Goal: Information Seeking & Learning: Learn about a topic

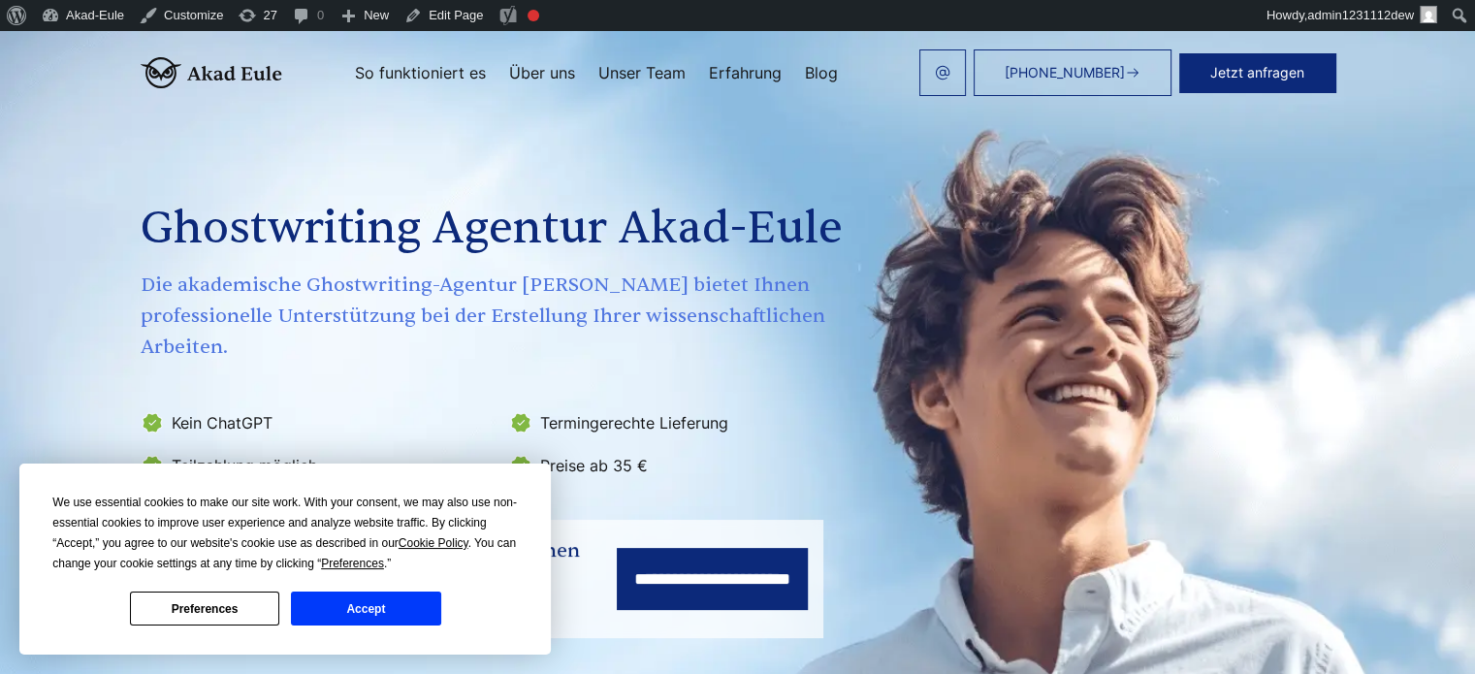
click at [419, 614] on button "Accept" at bounding box center [365, 609] width 149 height 34
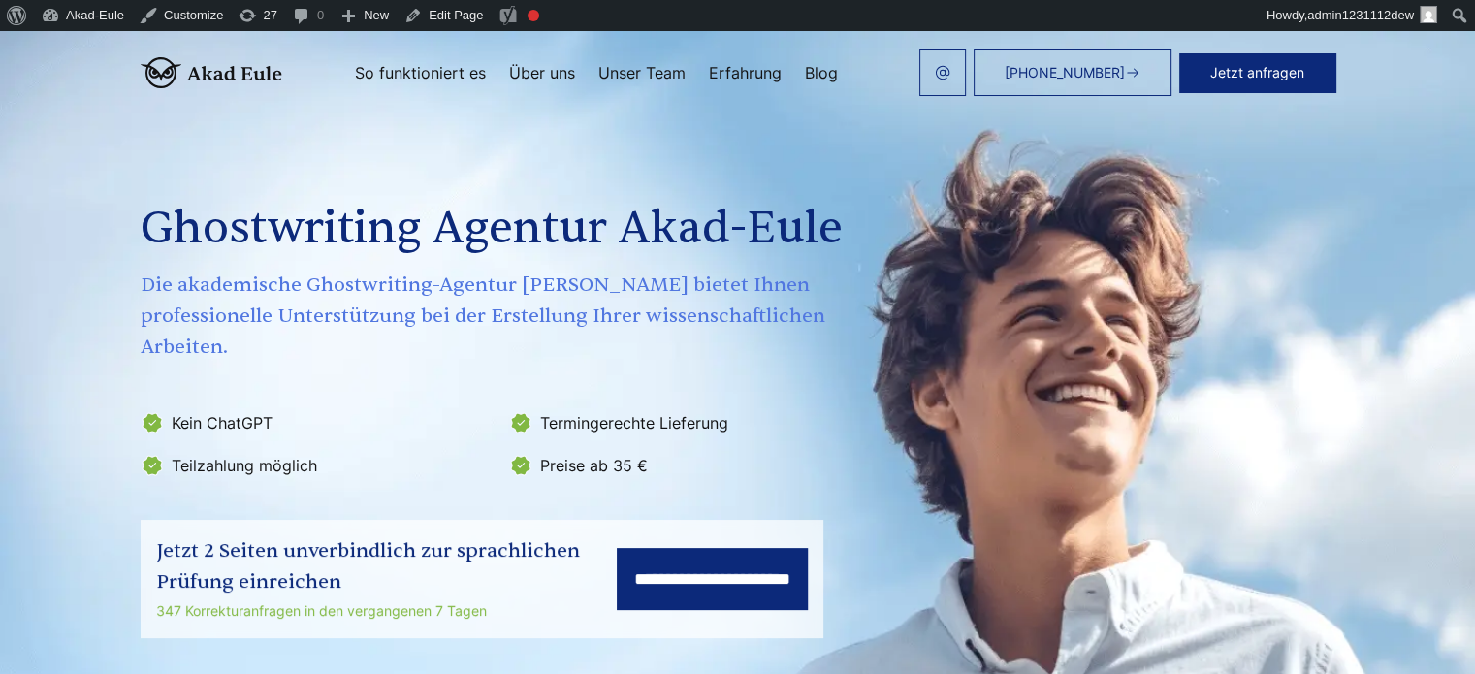
click at [894, 152] on div "**********" at bounding box center [737, 369] width 1241 height 537
click at [749, 73] on link "Erfahrung" at bounding box center [745, 73] width 73 height 16
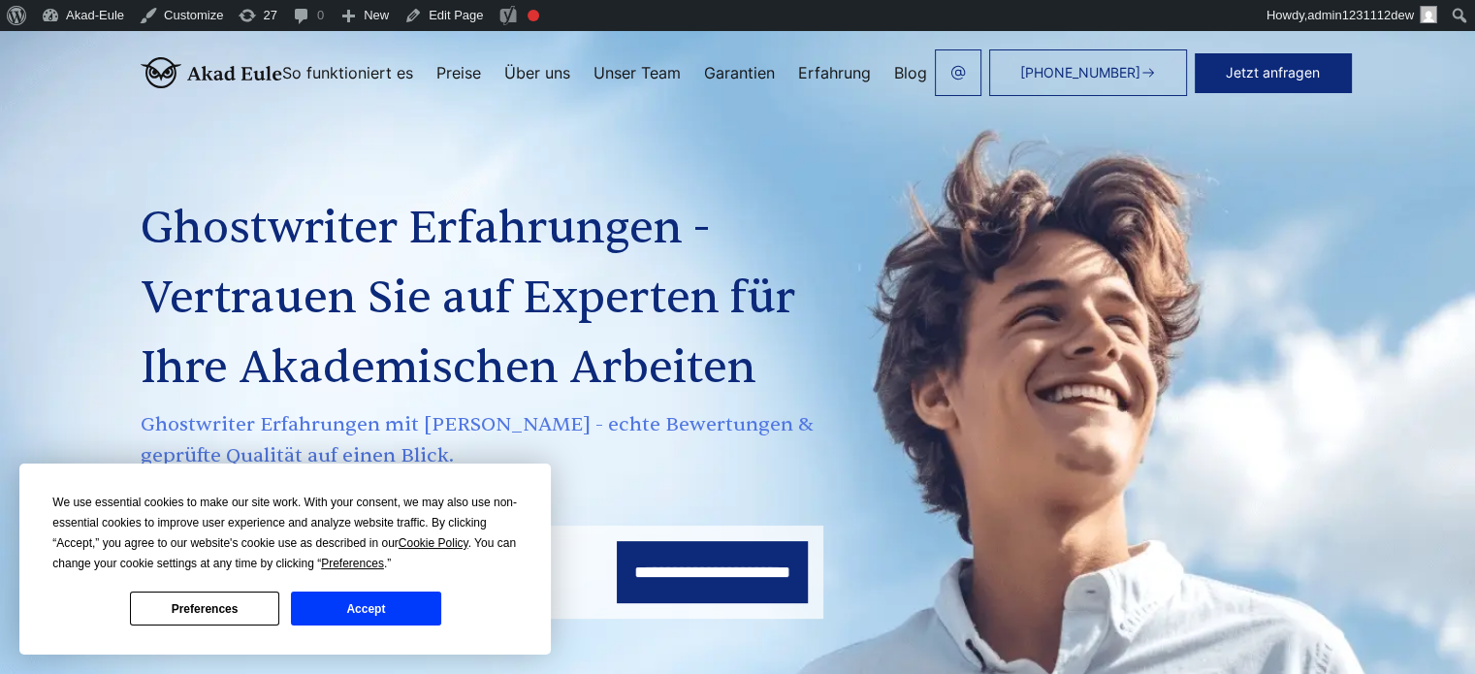
click at [385, 609] on button "Accept" at bounding box center [365, 609] width 149 height 34
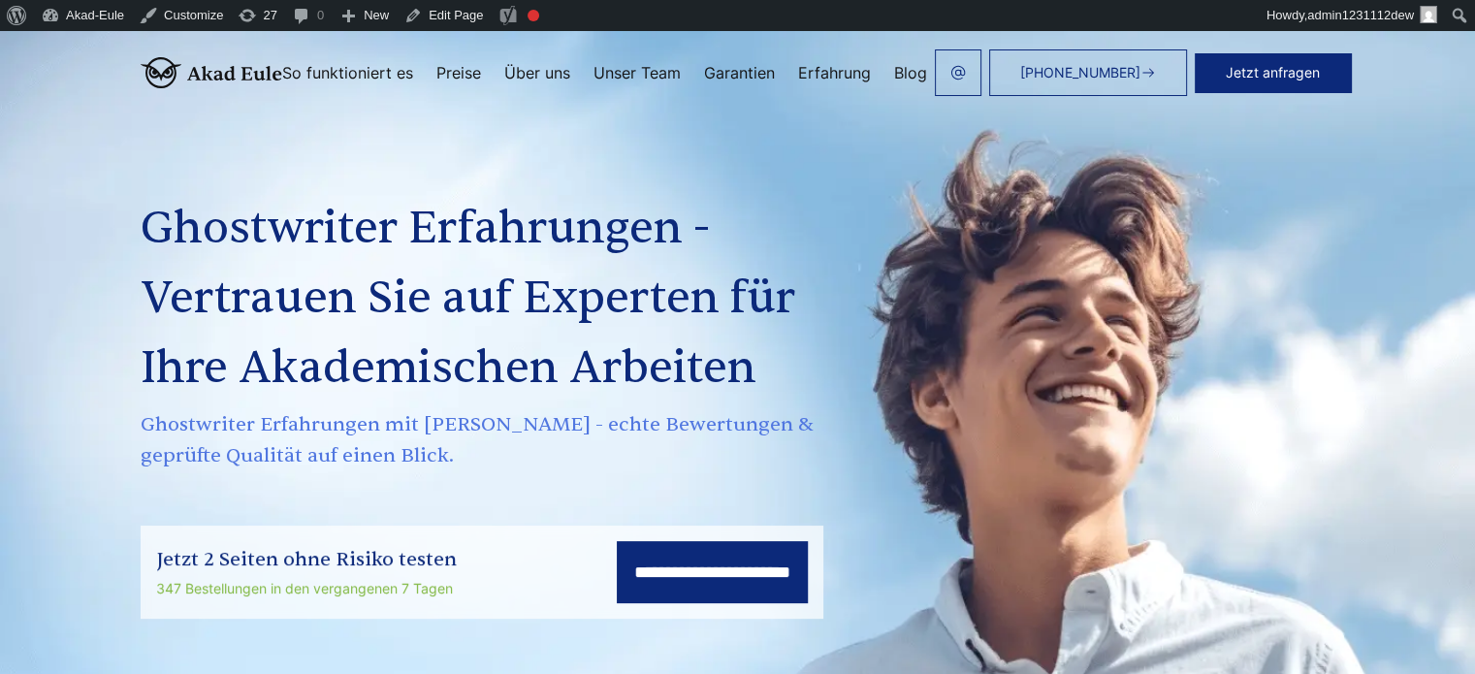
click at [141, 77] on img at bounding box center [212, 72] width 142 height 31
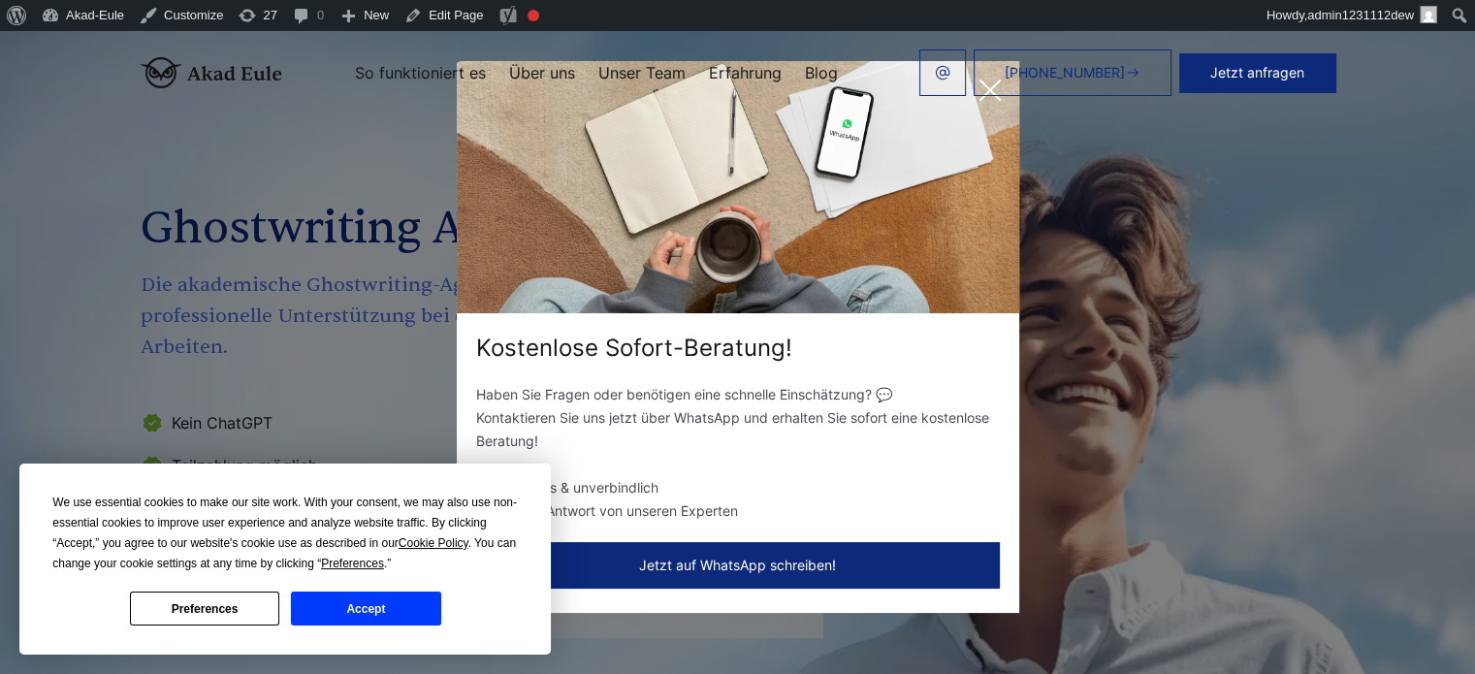
click at [994, 87] on div "+49 441 93168044 Jetzt anfragen So funktioniert es Über uns Unser Team Erfahrung" at bounding box center [808, 72] width 1053 height 47
click at [993, 84] on div "+49 441 93168044 Jetzt anfragen So funktioniert es Über uns Unser Team Erfahrung" at bounding box center [808, 72] width 1053 height 47
click at [359, 613] on button "Accept" at bounding box center [365, 609] width 149 height 34
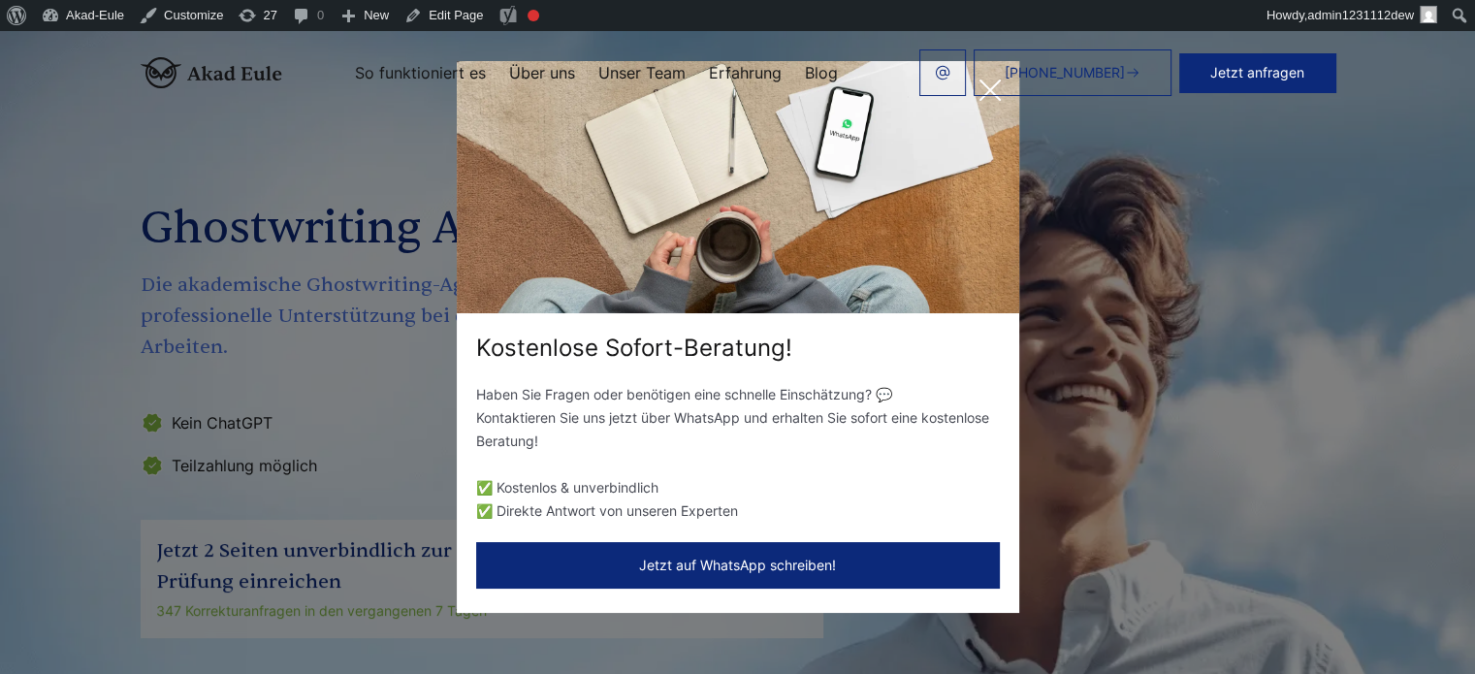
click at [987, 91] on div "+49 441 93168044 Jetzt anfragen So funktioniert es Über uns Unser Team Erfahrung" at bounding box center [808, 72] width 1053 height 47
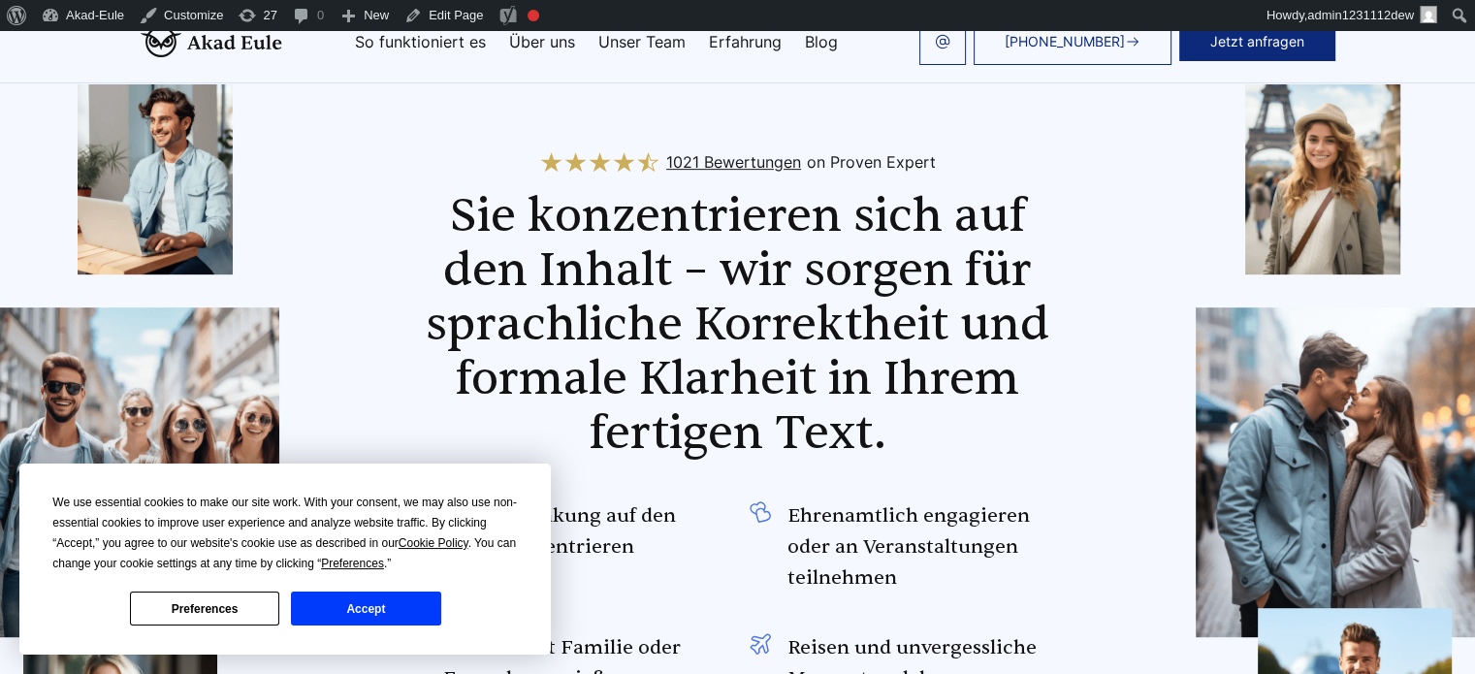
click at [427, 607] on button "Accept" at bounding box center [365, 609] width 149 height 34
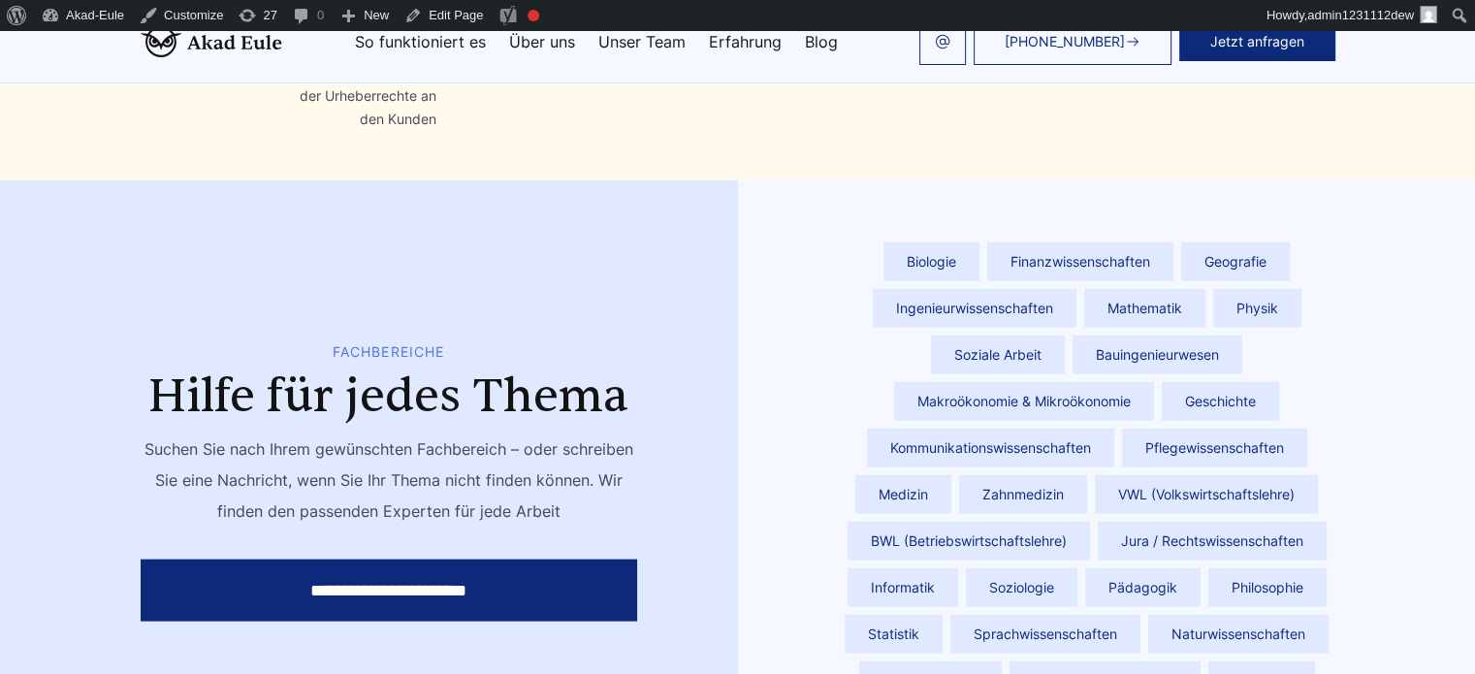
scroll to position [4170, 0]
click at [1140, 615] on span "Sprachwissenschaften" at bounding box center [1045, 634] width 190 height 39
drag, startPoint x: 1154, startPoint y: 489, endPoint x: 1142, endPoint y: 473, distance: 19.4
click at [1077, 568] on span "Soziologie" at bounding box center [1022, 587] width 112 height 39
drag, startPoint x: 1120, startPoint y: 437, endPoint x: 1221, endPoint y: 324, distance: 151.8
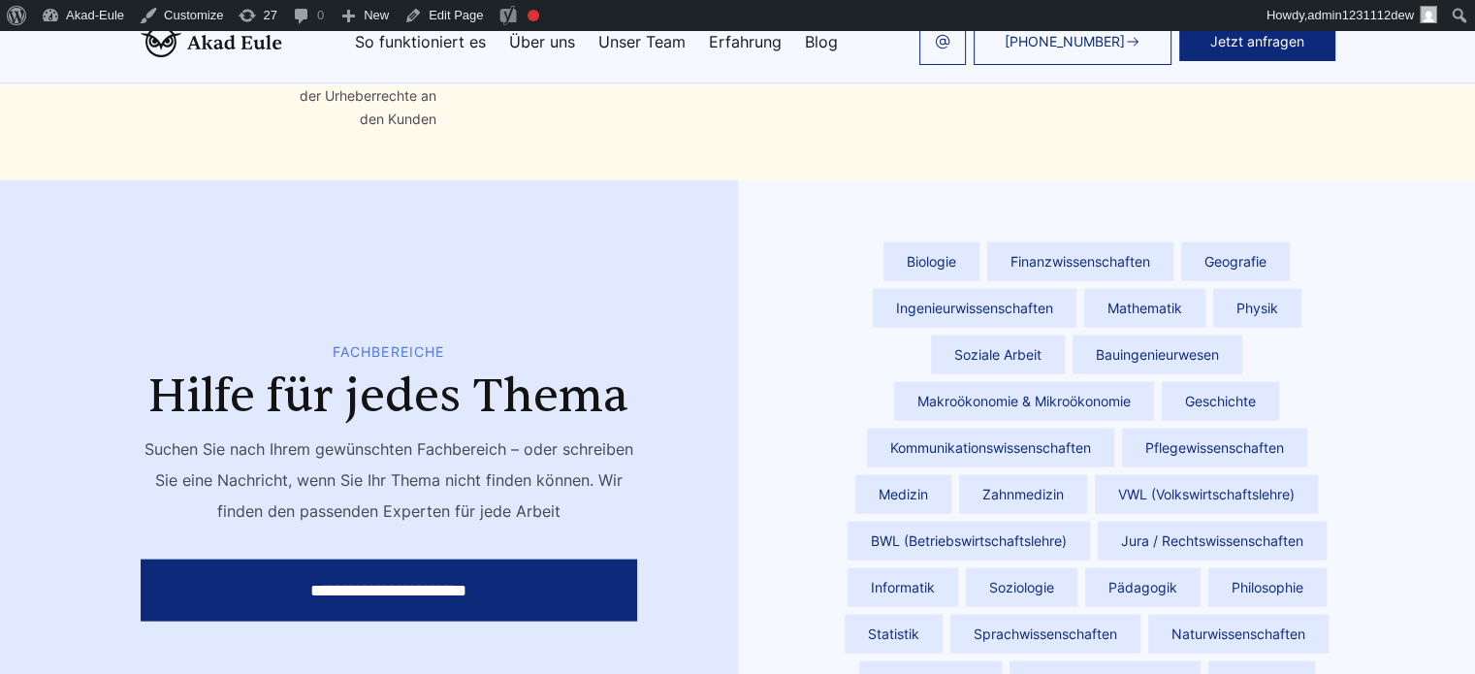
click at [1090, 522] on span "BWL (Betriebswirtschaftslehre)" at bounding box center [969, 541] width 242 height 39
click at [1221, 322] on div "Biologie Finanzwissenschaften Geografie Ingenieurwissenschaften Mathematik Phys…" at bounding box center [1087, 486] width 497 height 613
click at [1154, 382] on span "Makroökonomie & Mikroökonomie" at bounding box center [1024, 401] width 260 height 39
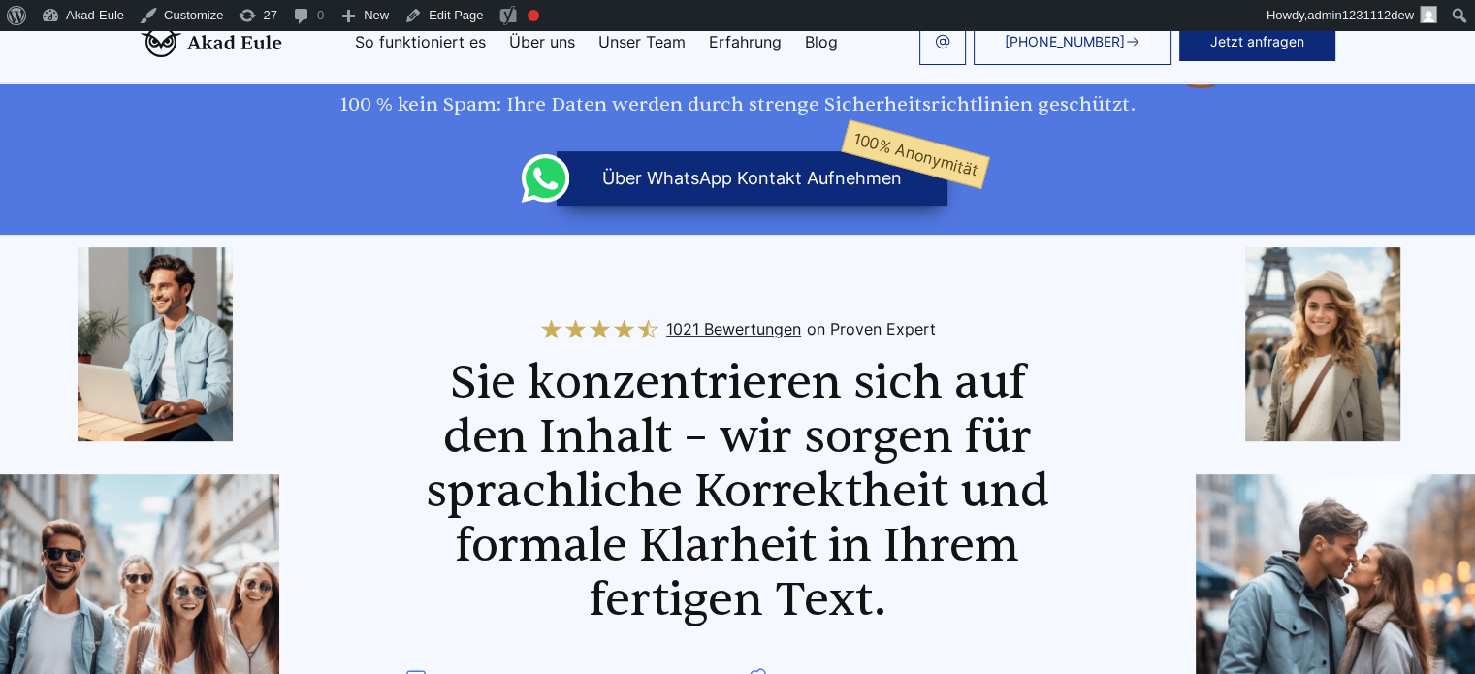
scroll to position [0, 0]
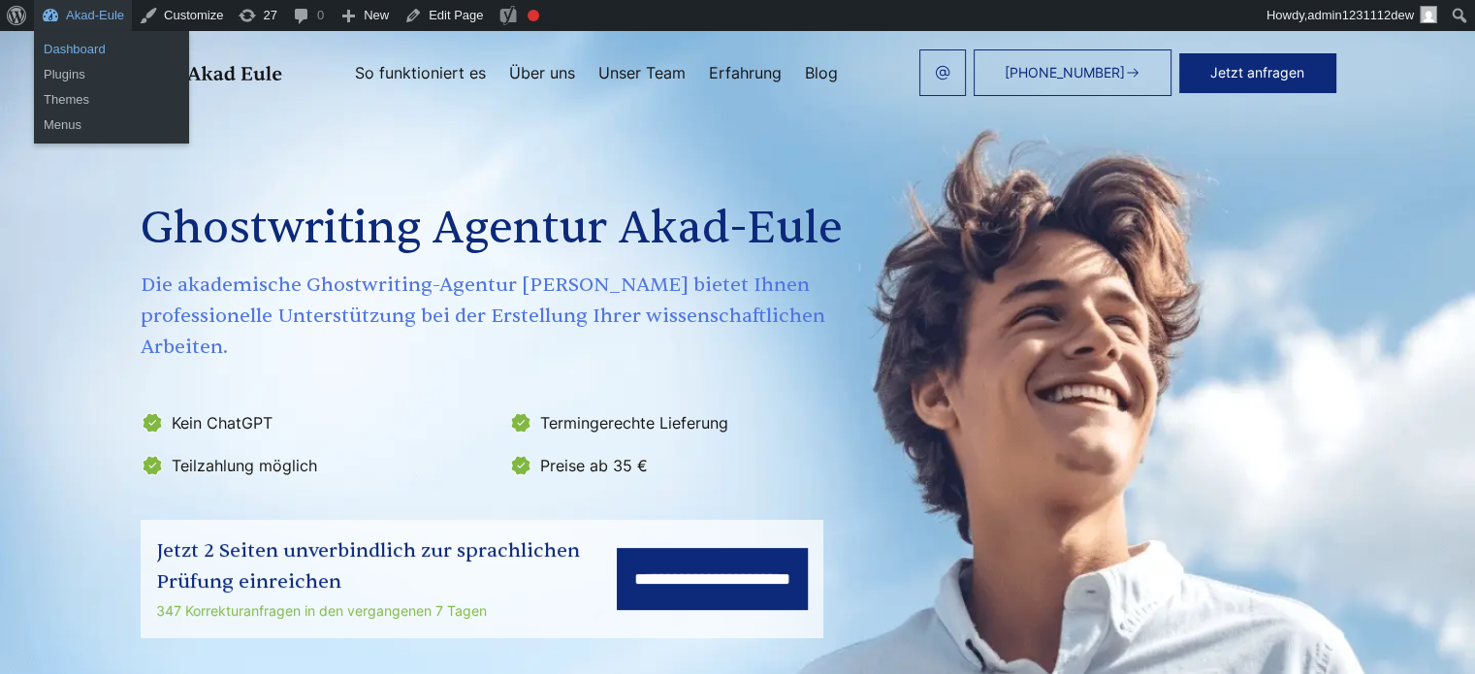
click at [78, 46] on link "Dashboard" at bounding box center [111, 49] width 155 height 25
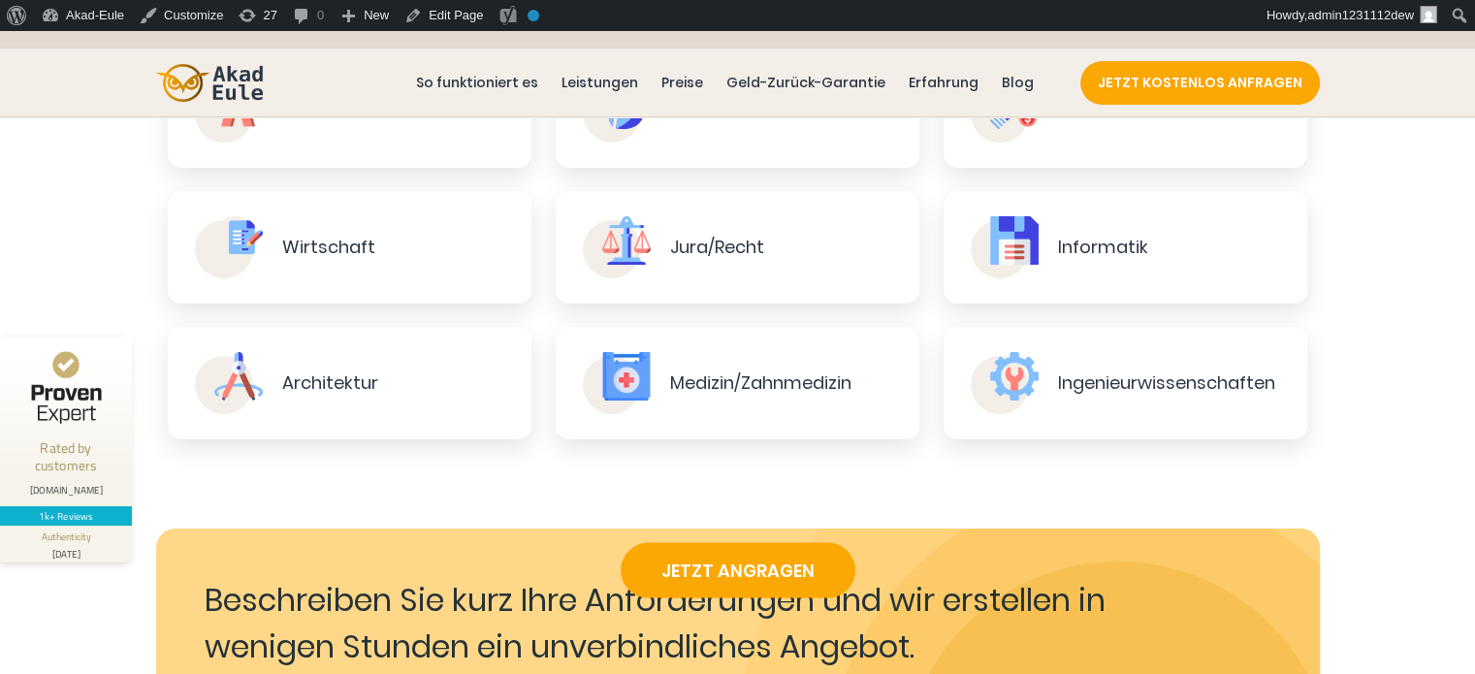
scroll to position [3103, 0]
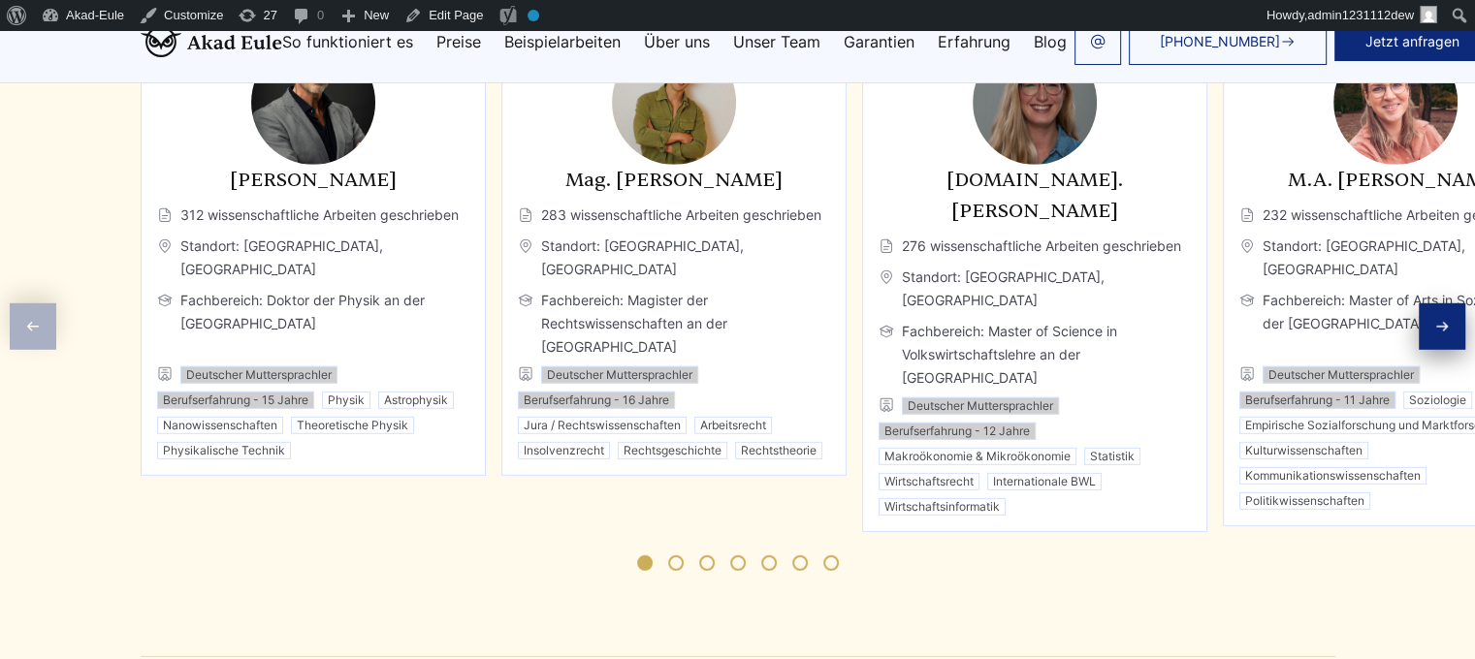
scroll to position [5722, 0]
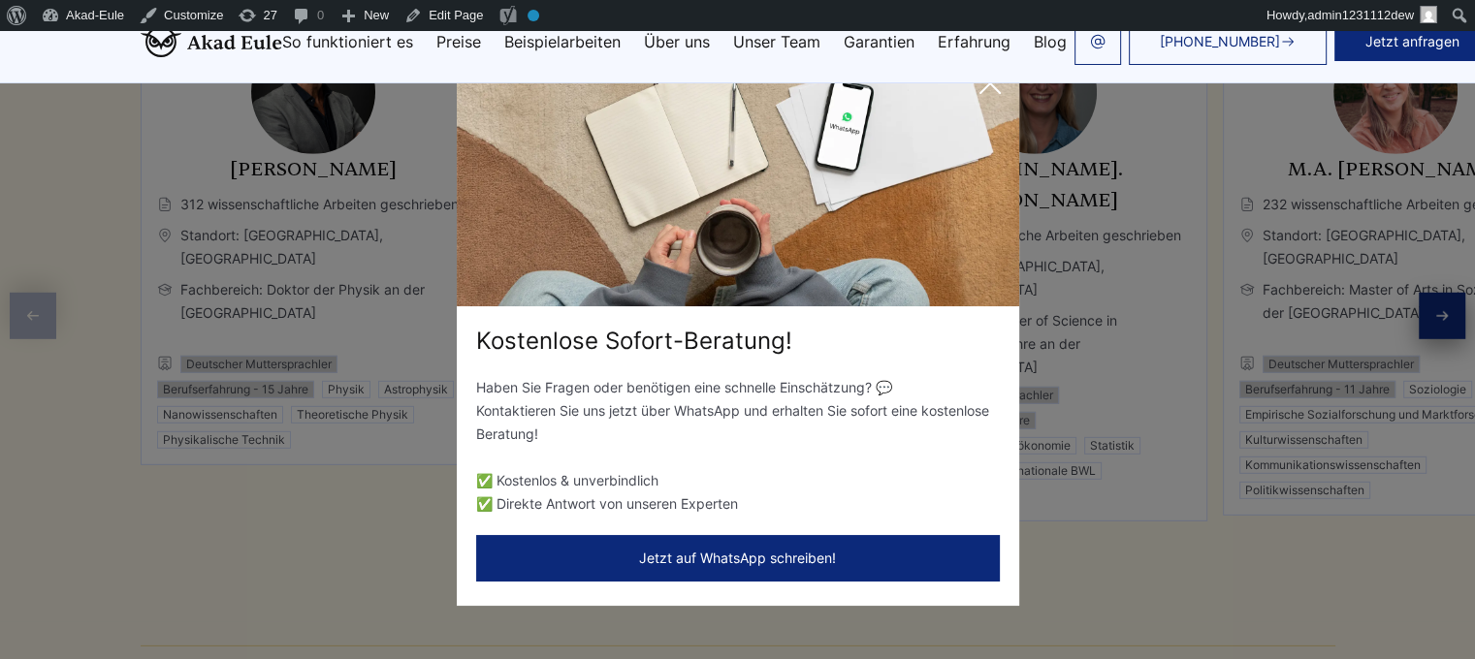
click at [991, 84] on icon at bounding box center [989, 83] width 19 height 19
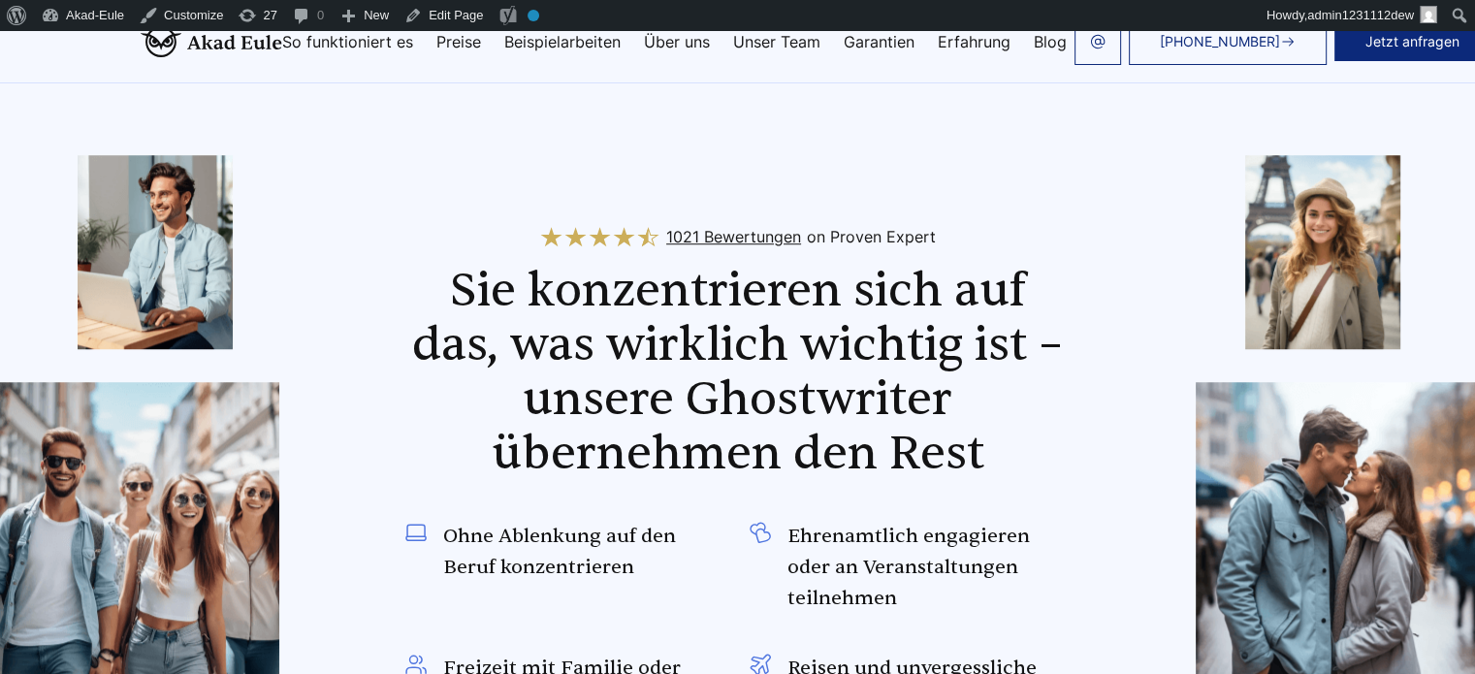
scroll to position [1544, 0]
